Goal: Find specific page/section: Find specific page/section

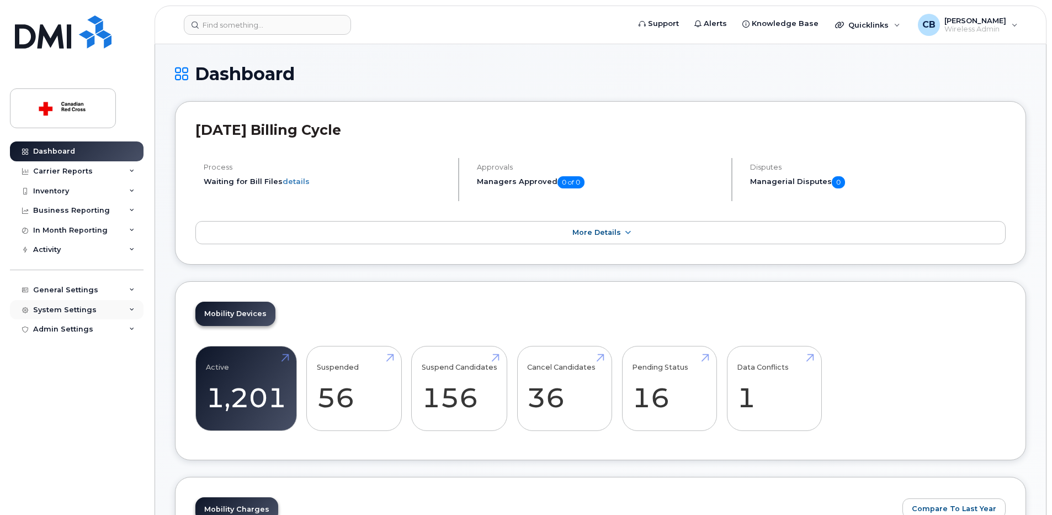
click at [71, 308] on div "System Settings" at bounding box center [65, 309] width 64 height 9
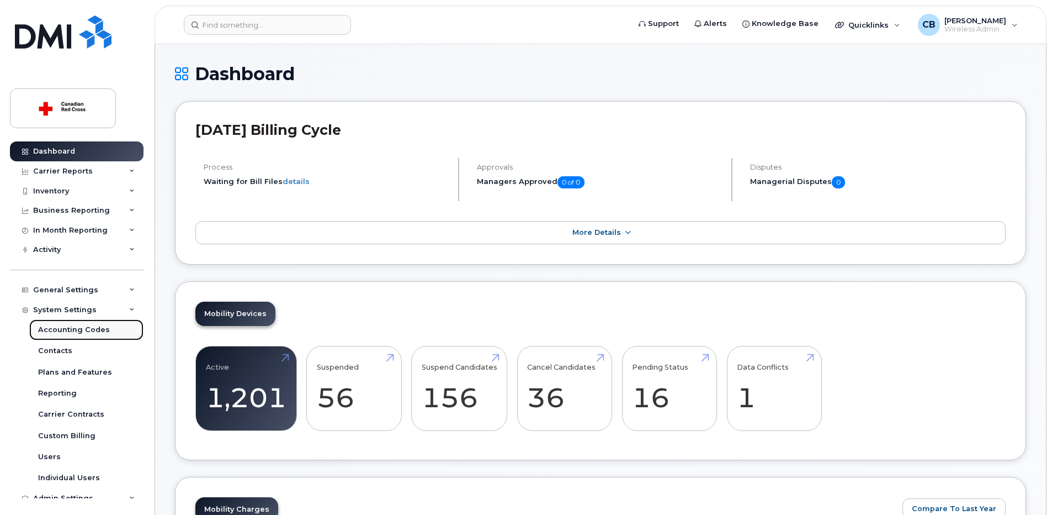
click at [64, 330] on div "Accounting Codes" at bounding box center [74, 330] width 72 height 10
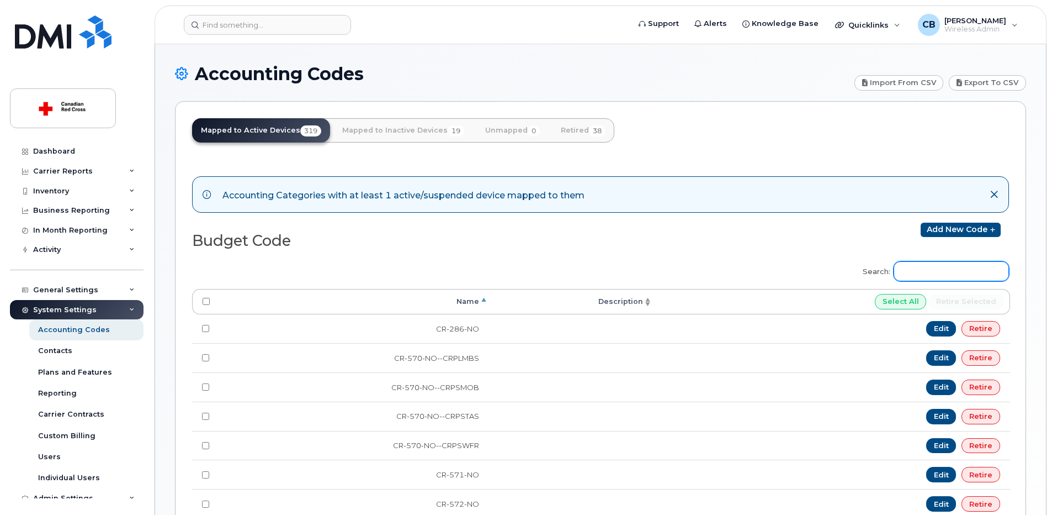
click at [925, 276] on input "Search:" at bounding box center [951, 271] width 115 height 20
paste input "TBL1SB2"
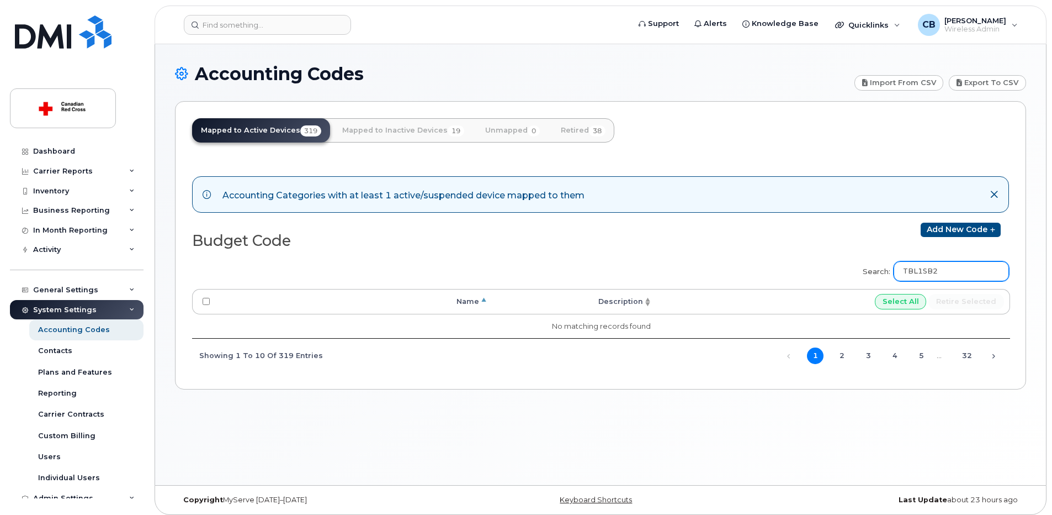
type input "TBL1SB2"
